Goal: Information Seeking & Learning: Learn about a topic

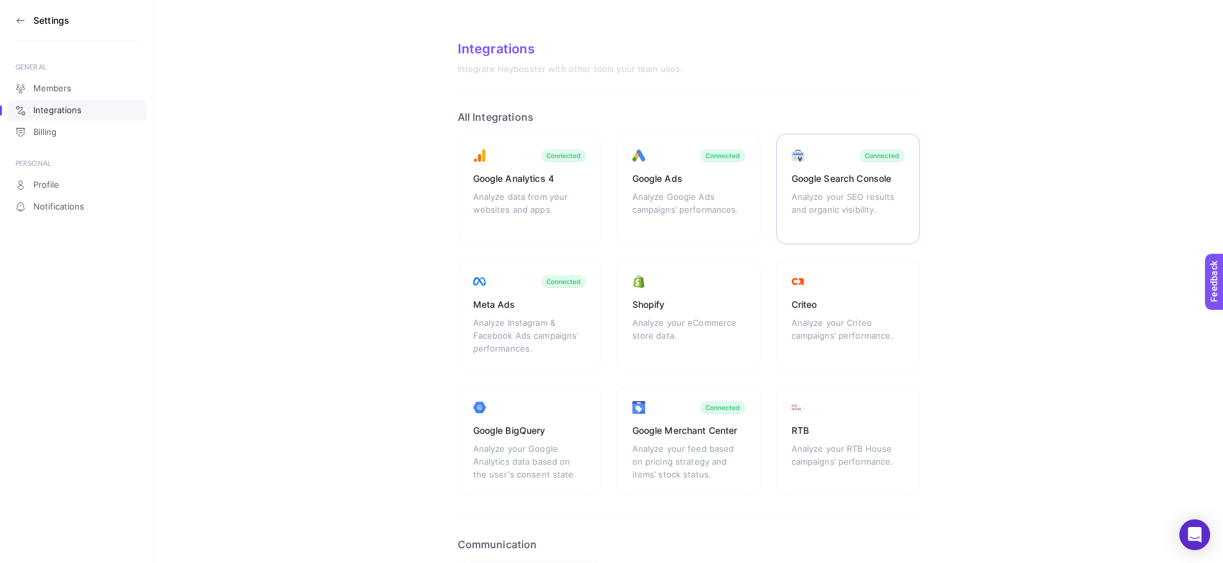
click at [870, 200] on div "Analyze your SEO results and organic visibility." at bounding box center [848, 209] width 113 height 39
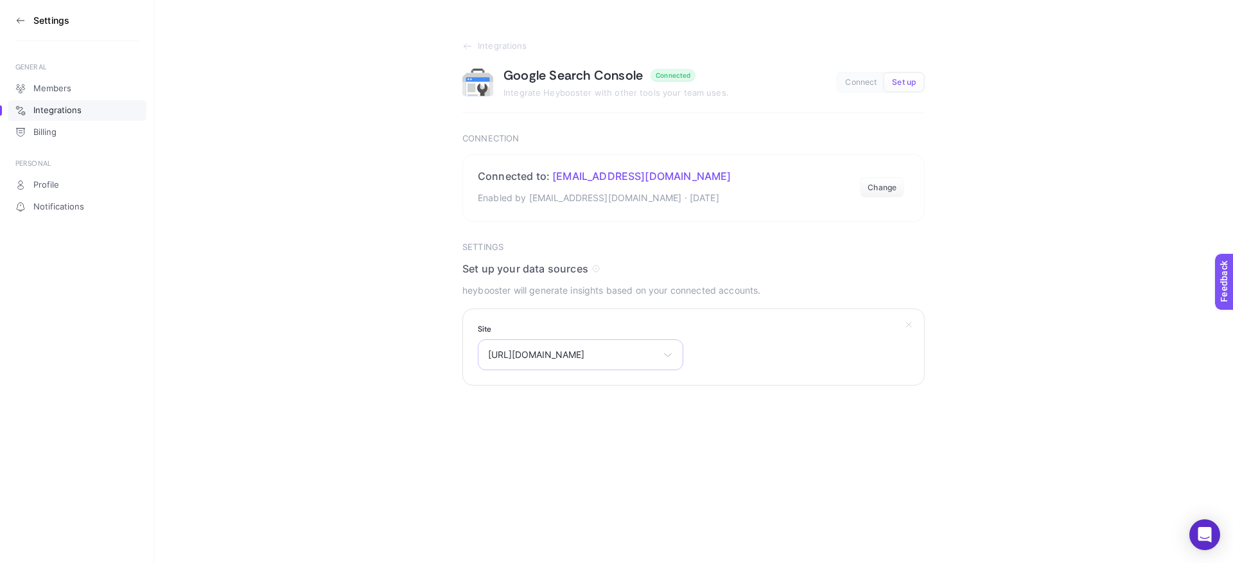
click at [654, 354] on span "[URL][DOMAIN_NAME]" at bounding box center [573, 354] width 170 height 10
click at [302, 258] on section "Integrations Google Search Console Connected Integrate Heybooster with other to…" at bounding box center [693, 192] width 1079 height 385
click at [45, 33] on section "Settings" at bounding box center [76, 20] width 123 height 41
click at [49, 24] on h3 "Settings" at bounding box center [51, 20] width 36 height 10
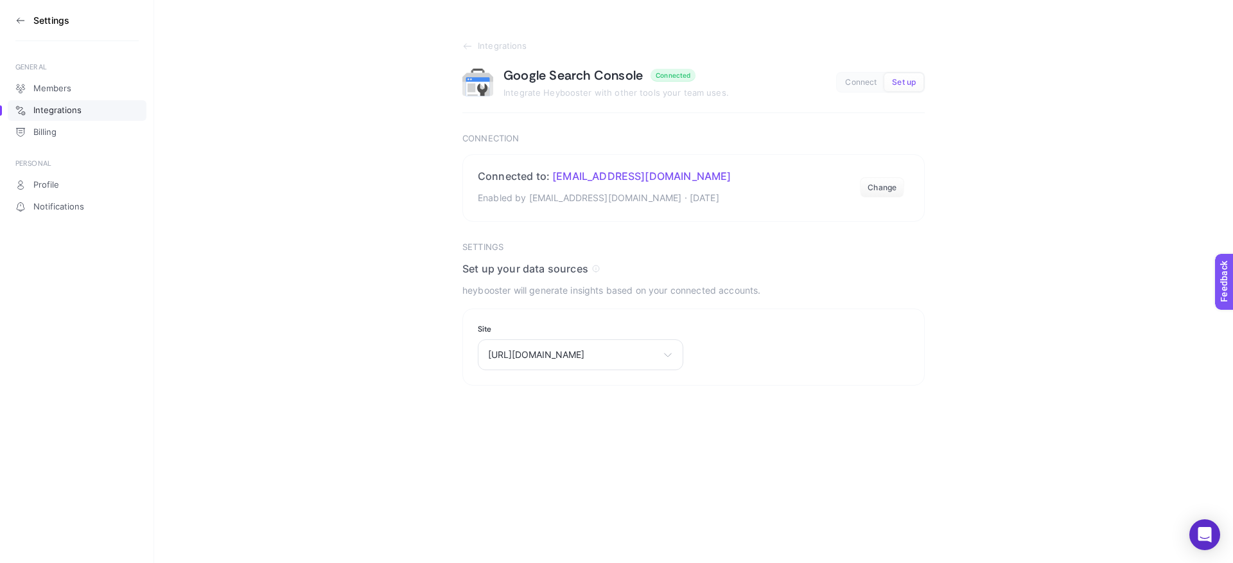
click at [20, 21] on icon at bounding box center [20, 20] width 10 height 10
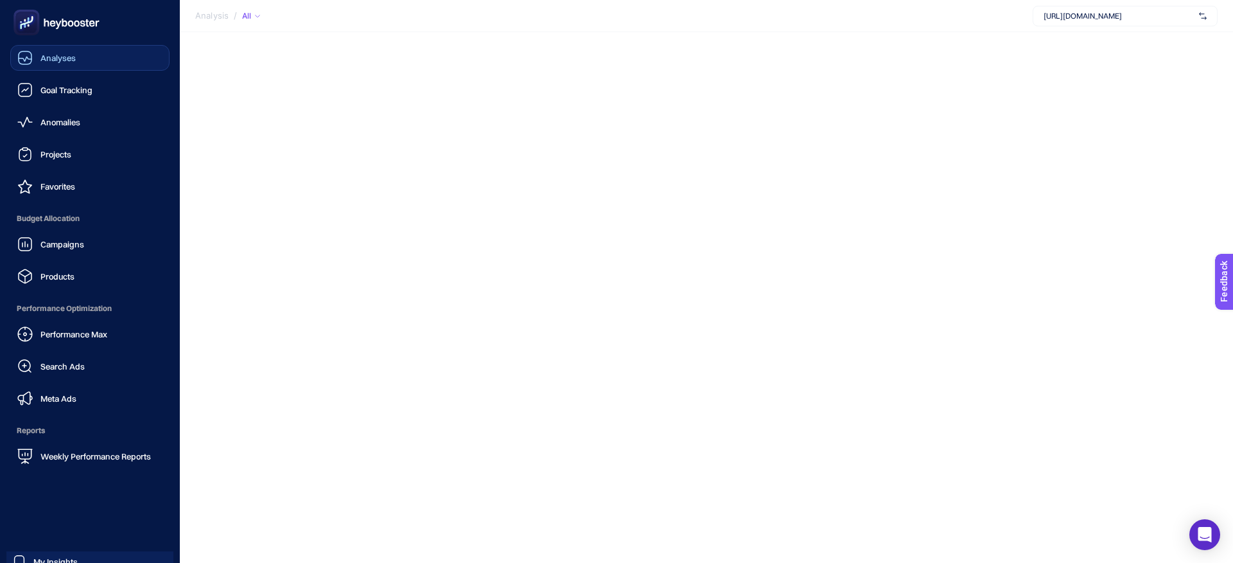
click at [76, 55] on link "Analyses" at bounding box center [89, 58] width 159 height 26
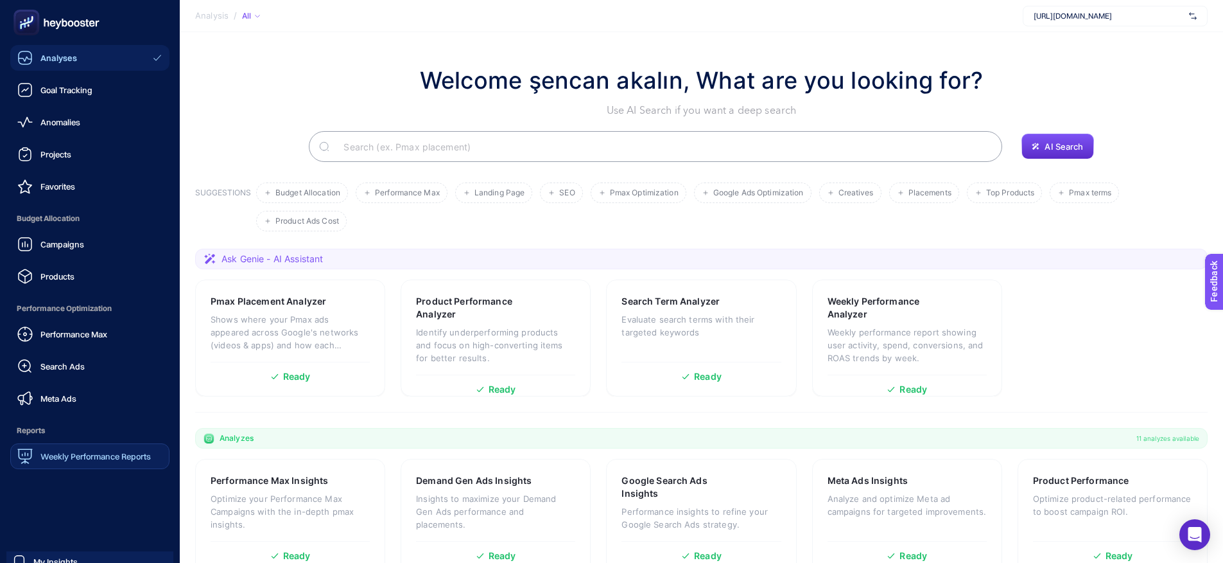
click at [79, 456] on span "Weekly Performance Reports" at bounding box center [95, 456] width 110 height 10
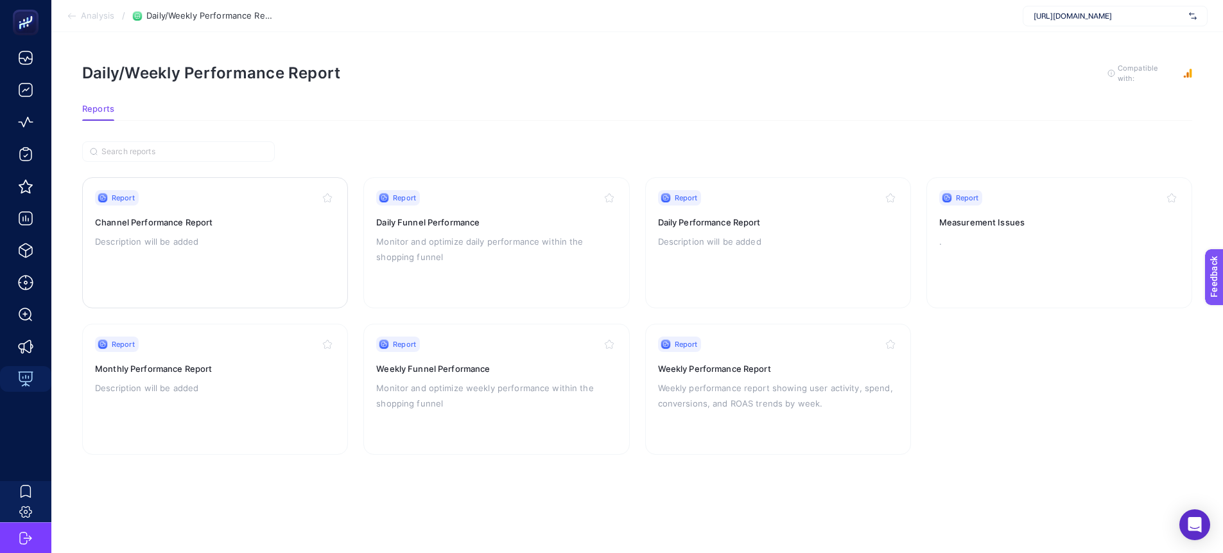
click at [189, 217] on h3 "Channel Performance Report" at bounding box center [215, 222] width 240 height 13
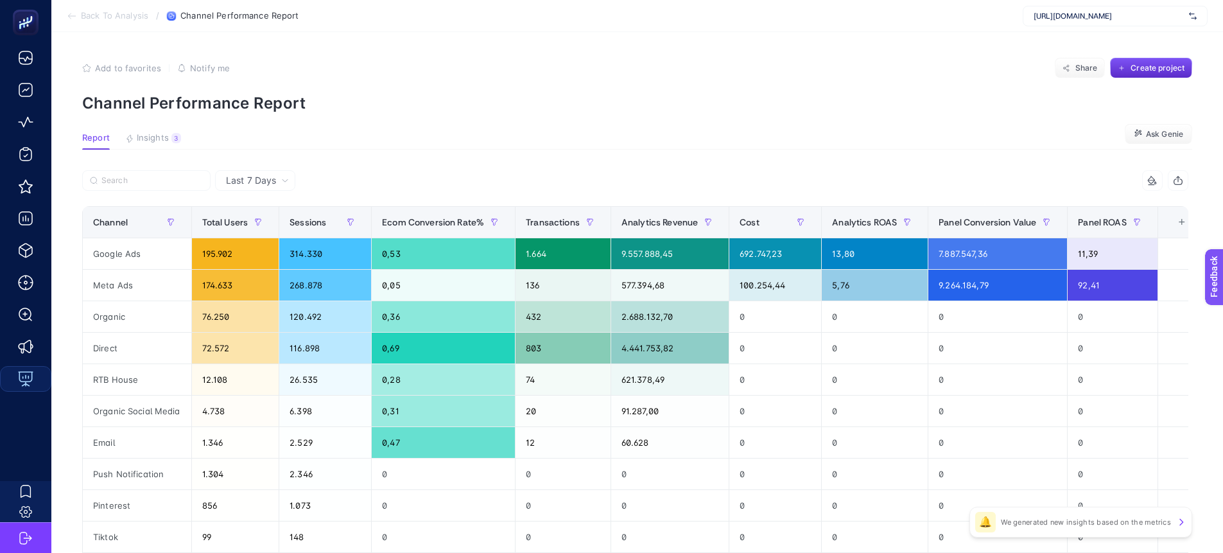
scroll to position [0, 15]
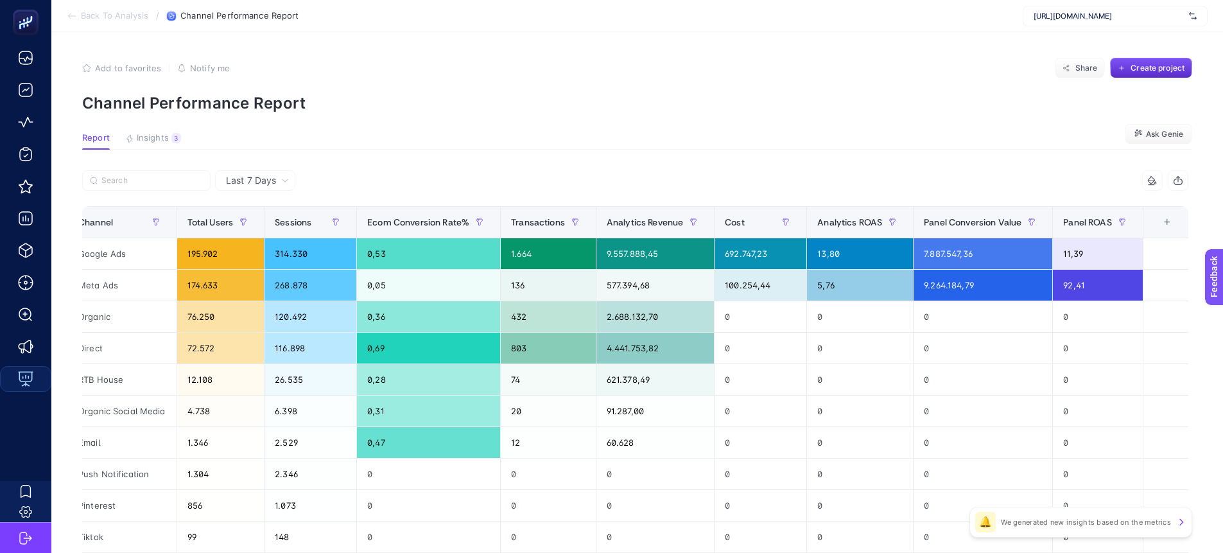
click at [1178, 225] on div "+" at bounding box center [1167, 222] width 24 height 10
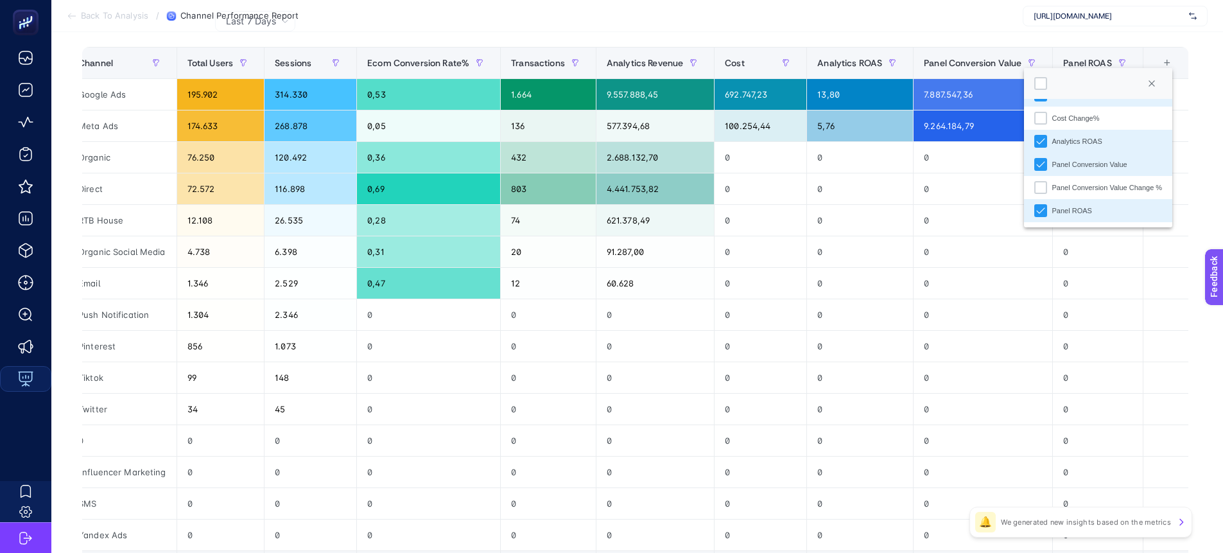
scroll to position [0, 0]
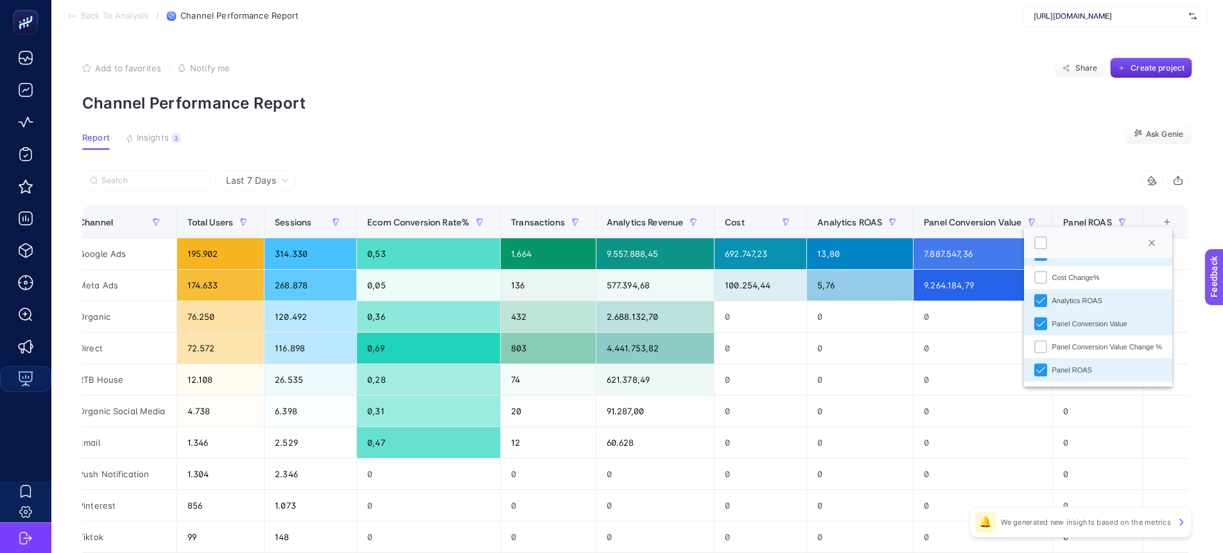
click at [953, 121] on article "Add to favorites false Notify me Share Create project Channel Performance Repor…" at bounding box center [637, 455] width 1172 height 846
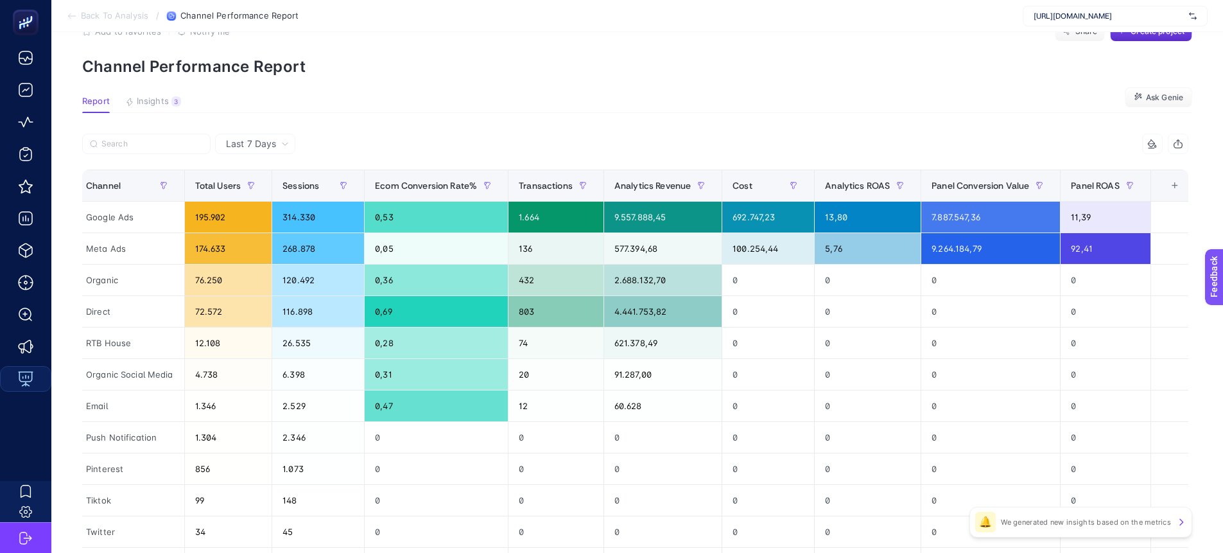
scroll to position [9, 63]
